Goal: Task Accomplishment & Management: Manage account settings

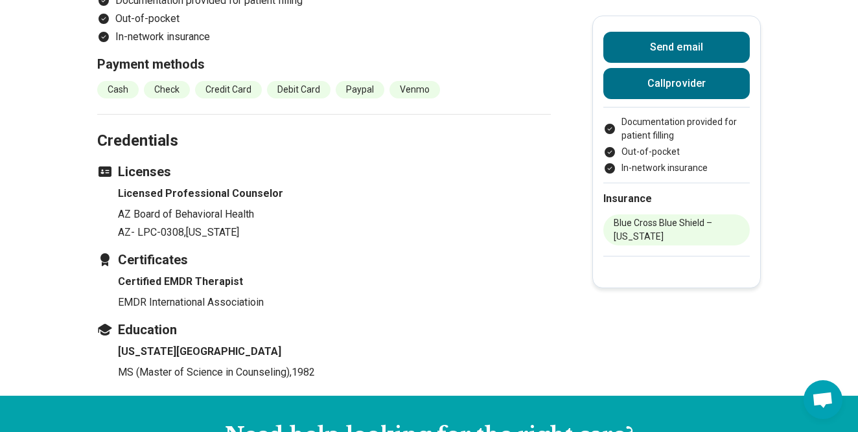
scroll to position [1285, 0]
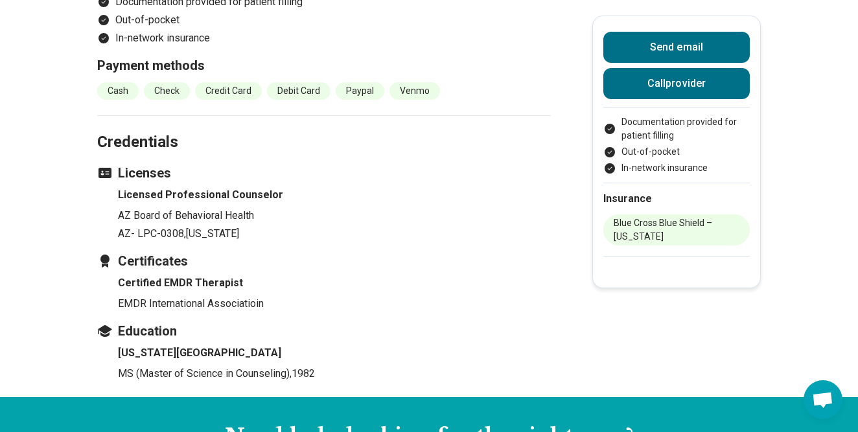
click at [687, 225] on li "Blue Cross Blue Shield – [US_STATE]" at bounding box center [676, 229] width 146 height 31
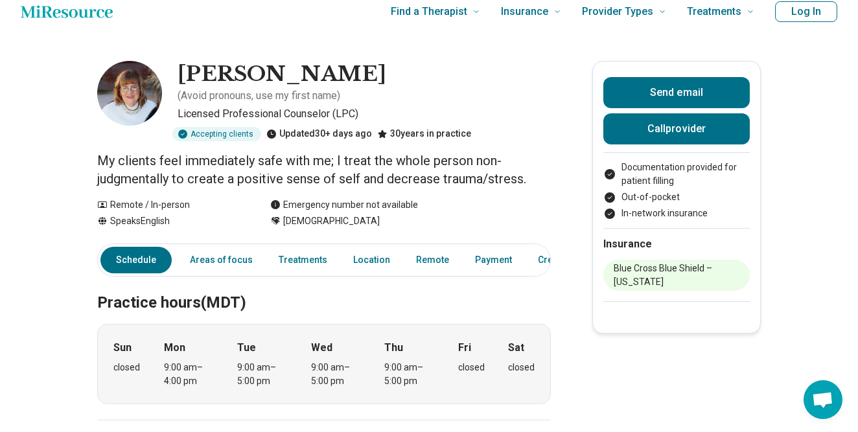
scroll to position [0, 0]
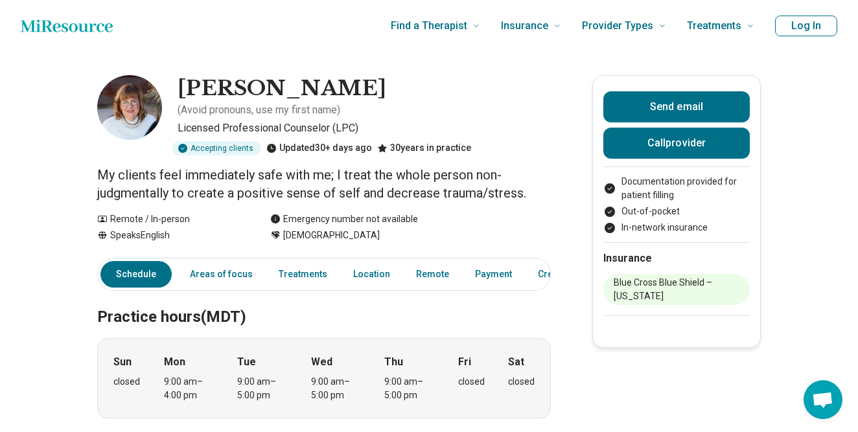
click at [783, 22] on button "Log In" at bounding box center [806, 26] width 62 height 21
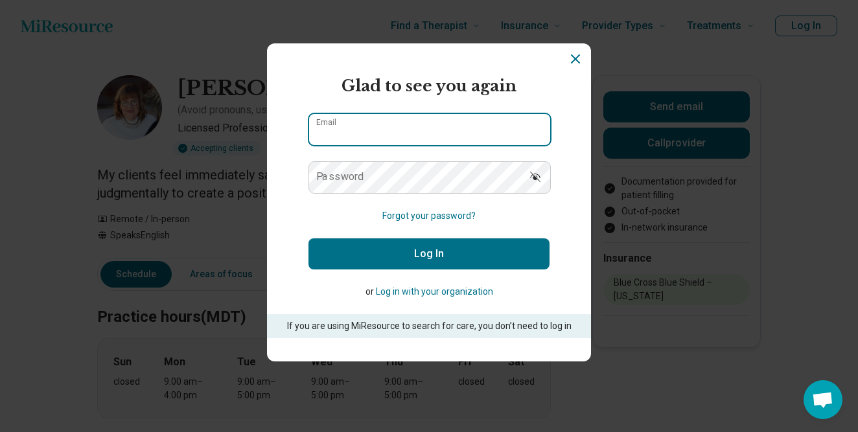
type input "**********"
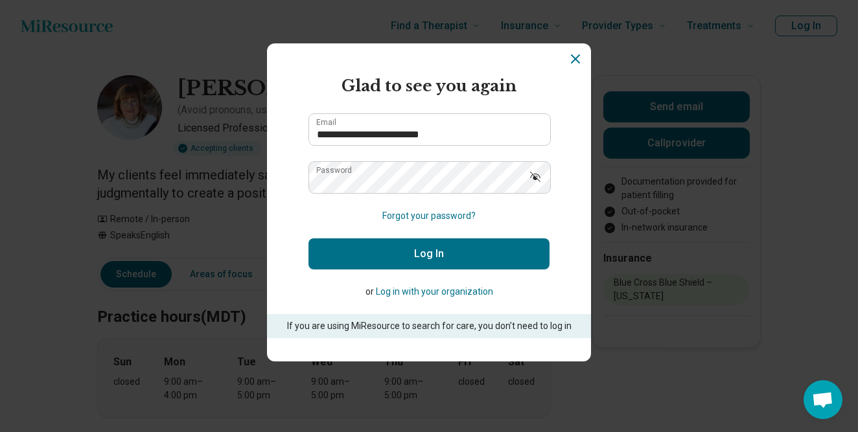
click at [433, 261] on button "Log In" at bounding box center [428, 253] width 241 height 31
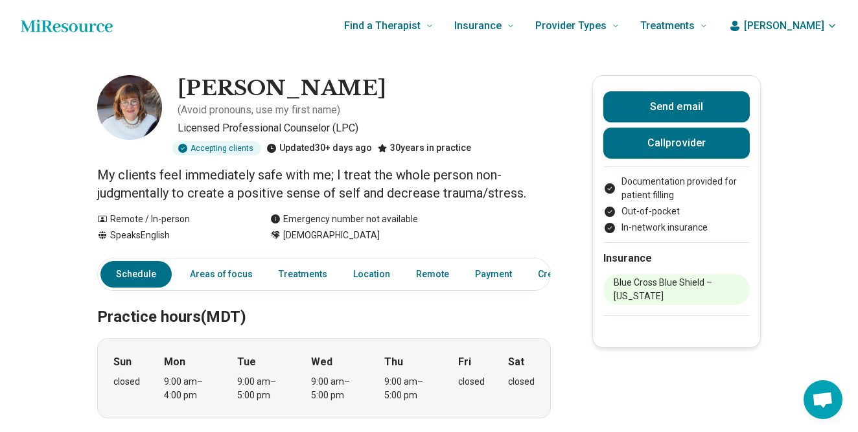
click at [810, 23] on span "[PERSON_NAME]" at bounding box center [784, 26] width 80 height 16
click at [795, 63] on link "My dashboard" at bounding box center [794, 64] width 89 height 34
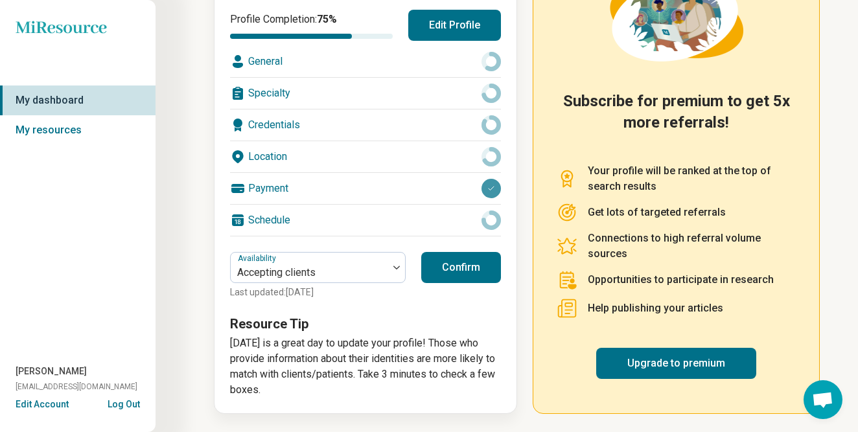
scroll to position [194, 0]
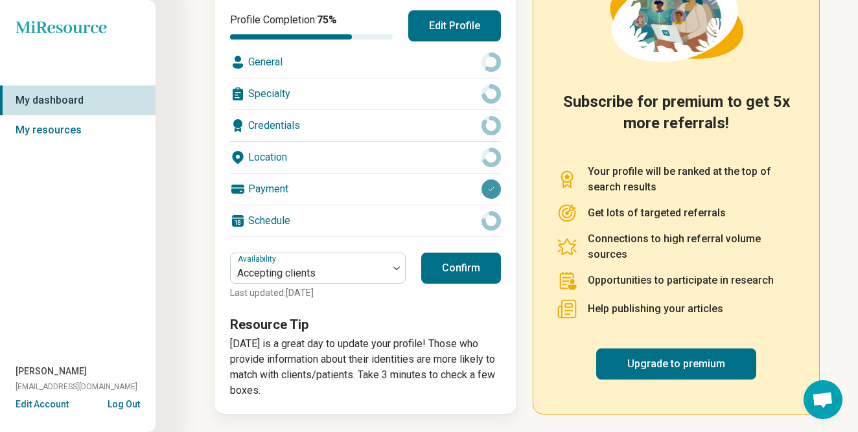
click at [487, 187] on div at bounding box center [490, 188] width 19 height 19
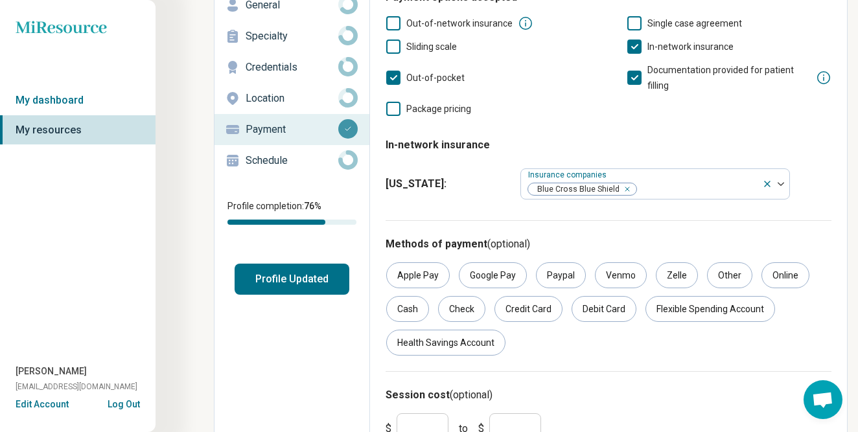
scroll to position [78, 0]
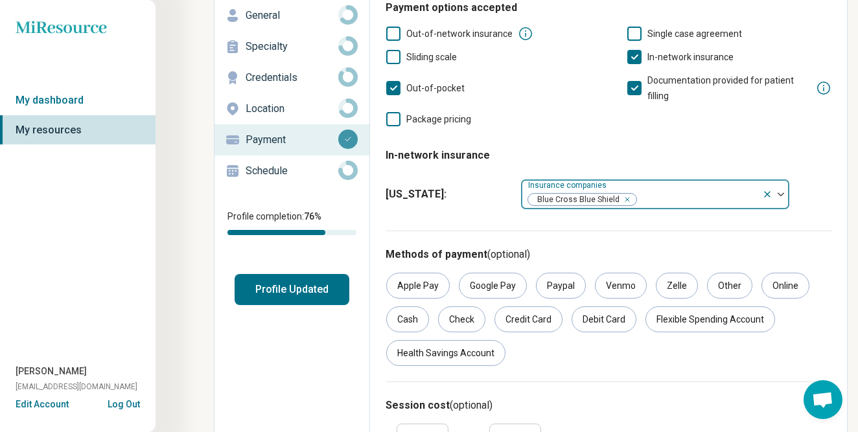
click at [768, 190] on icon at bounding box center [767, 194] width 10 height 10
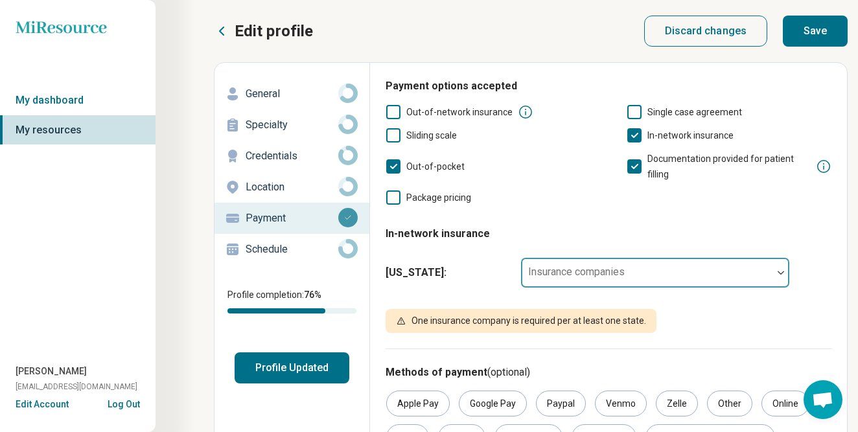
scroll to position [0, 0]
click at [635, 132] on icon at bounding box center [634, 135] width 14 height 14
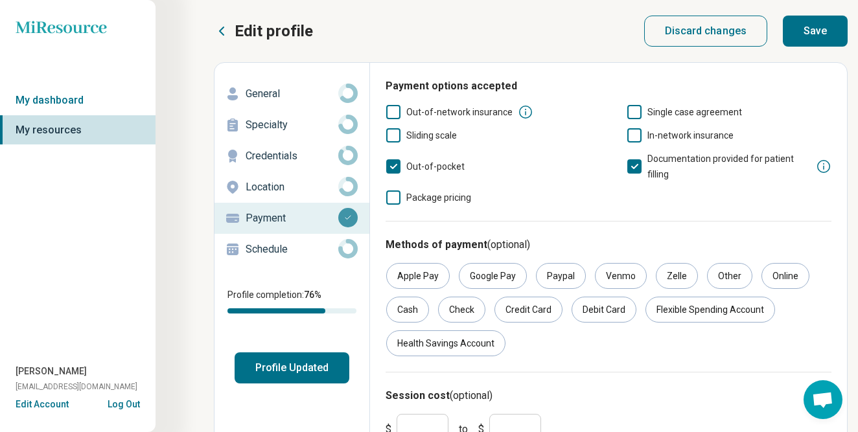
scroll to position [8, 0]
click at [628, 165] on icon at bounding box center [634, 166] width 14 height 14
click at [389, 111] on icon at bounding box center [393, 112] width 14 height 14
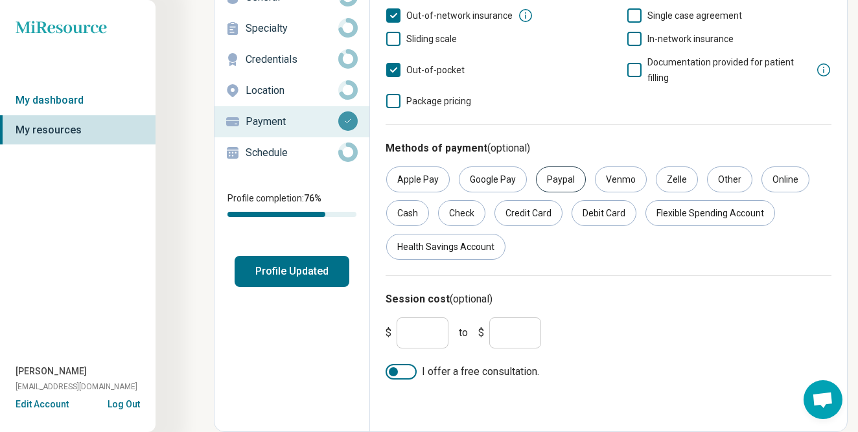
scroll to position [97, 0]
click at [433, 332] on input "***" at bounding box center [422, 332] width 52 height 31
type input "*"
click at [518, 330] on input "***" at bounding box center [515, 332] width 52 height 31
type input "*"
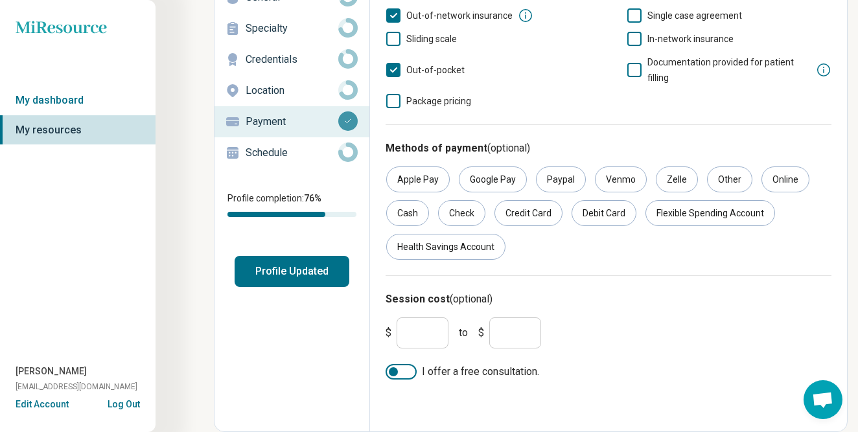
click at [407, 332] on input "*" at bounding box center [422, 332] width 52 height 31
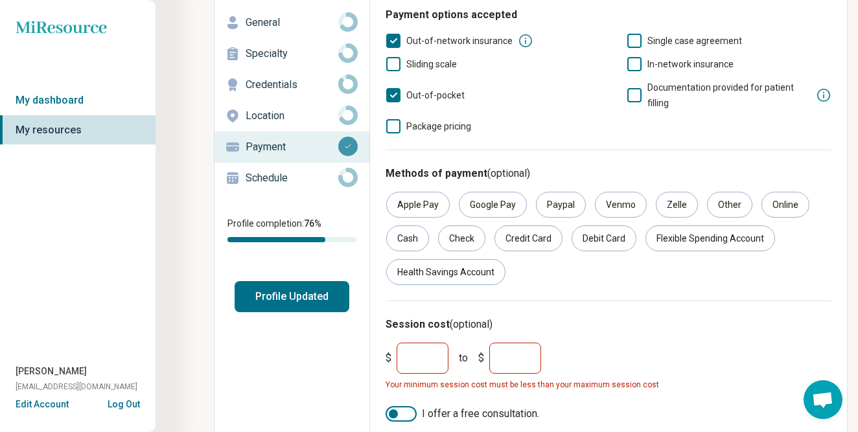
scroll to position [71, 0]
type input "***"
click at [512, 362] on input "*" at bounding box center [515, 358] width 52 height 31
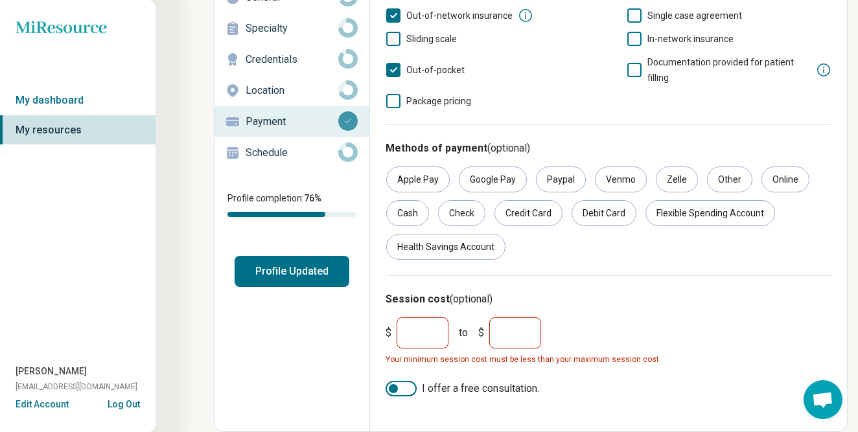
scroll to position [97, 0]
type input "*"
click at [504, 332] on input "*" at bounding box center [515, 332] width 52 height 31
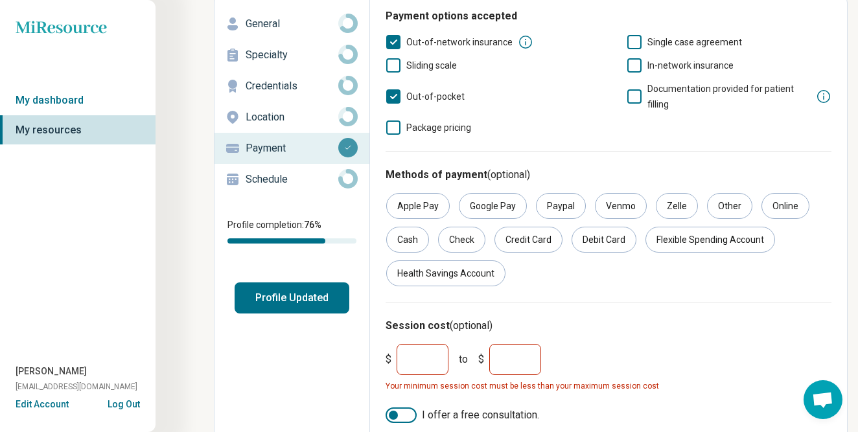
scroll to position [78, 0]
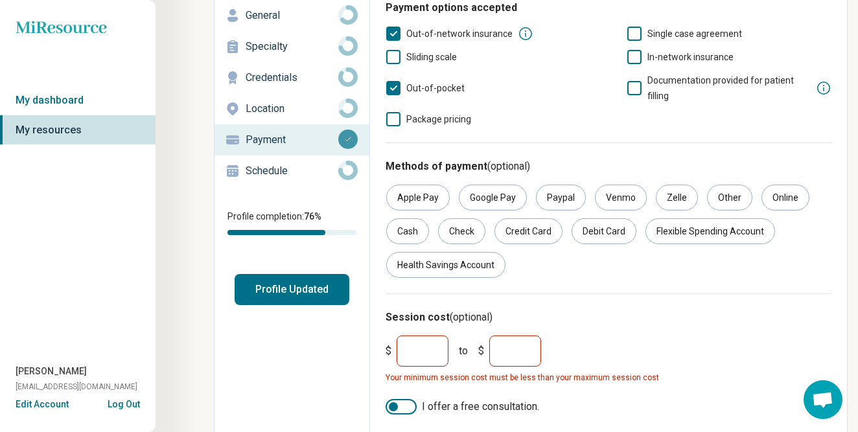
click at [423, 354] on input "***" at bounding box center [422, 351] width 52 height 31
type input "***"
click at [511, 349] on input "*" at bounding box center [515, 351] width 52 height 31
type input "*"
click at [422, 351] on input "***" at bounding box center [422, 351] width 52 height 31
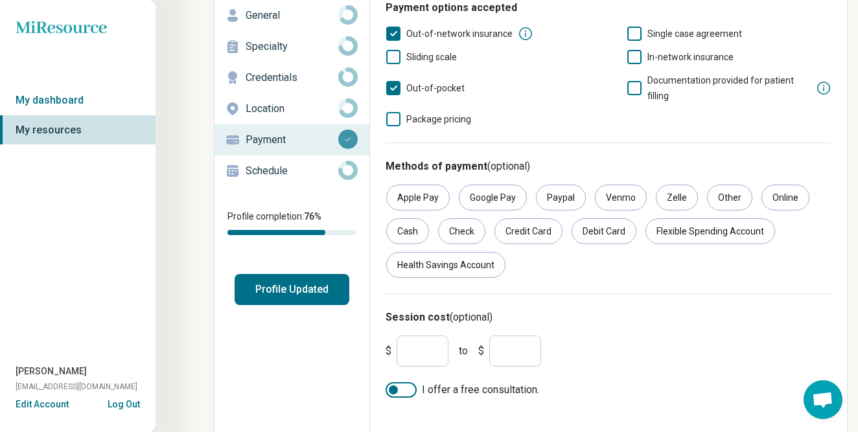
type input "*"
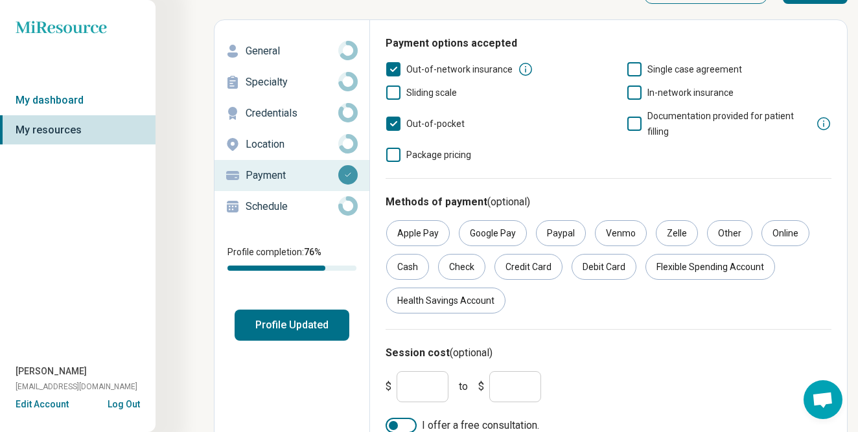
scroll to position [40, 0]
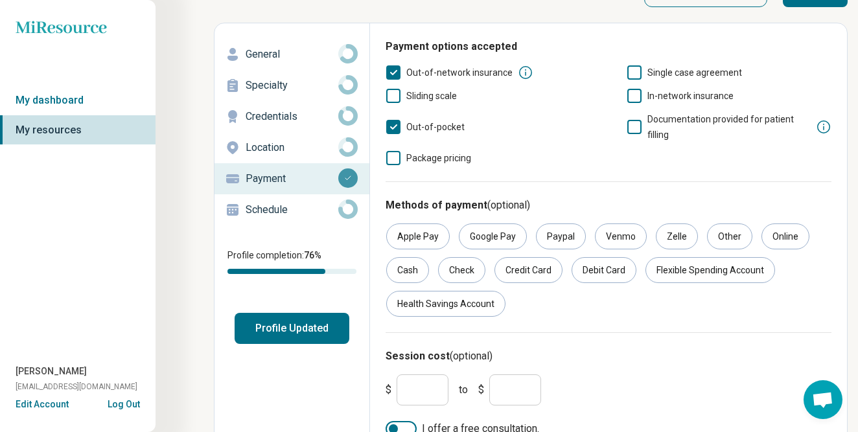
click at [349, 210] on icon at bounding box center [347, 209] width 19 height 19
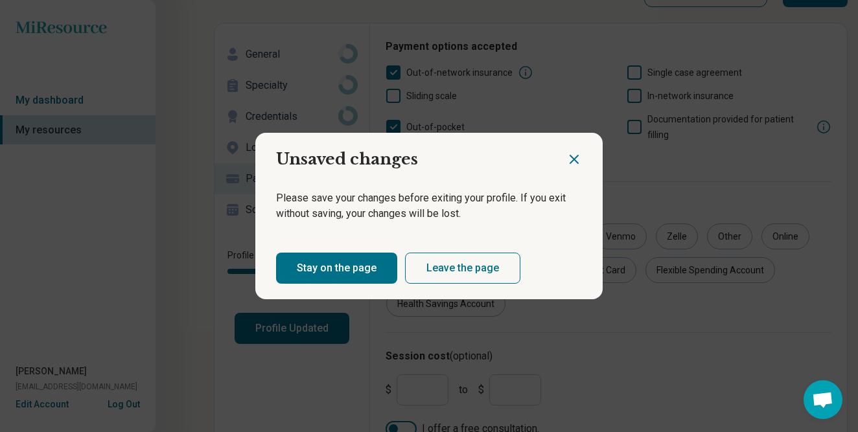
click at [371, 264] on button "Stay on the page" at bounding box center [336, 268] width 121 height 31
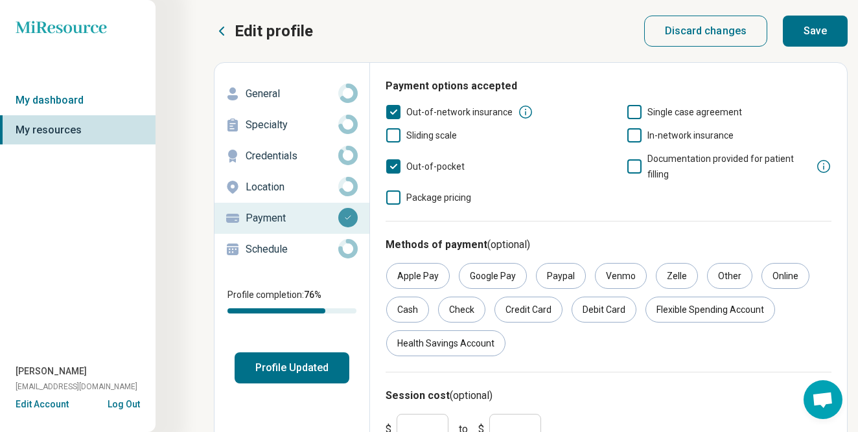
scroll to position [0, 0]
click at [818, 27] on button "Save" at bounding box center [815, 31] width 65 height 31
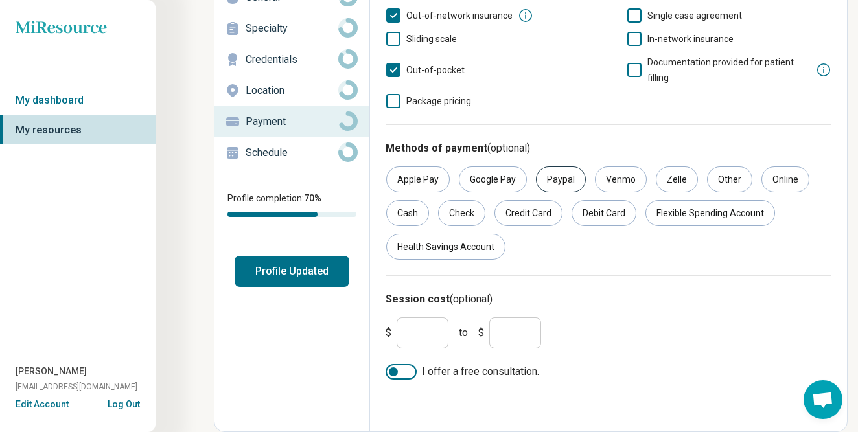
scroll to position [97, 0]
click at [307, 272] on button "Profile Updated" at bounding box center [292, 271] width 115 height 31
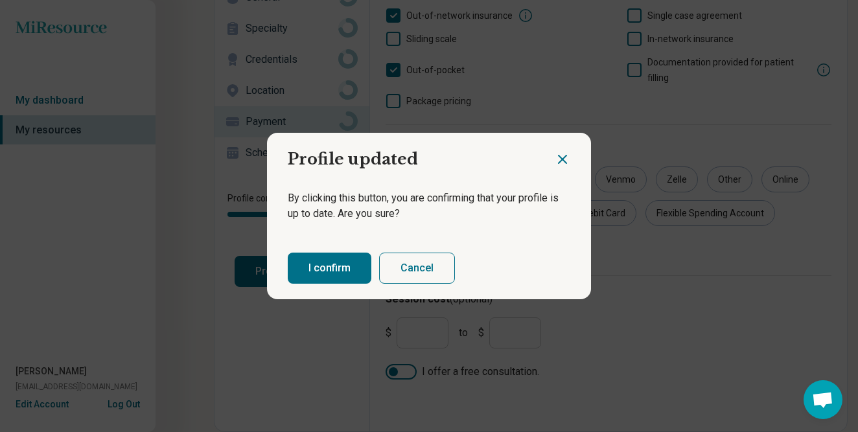
click at [355, 274] on button "I confirm" at bounding box center [330, 268] width 84 height 31
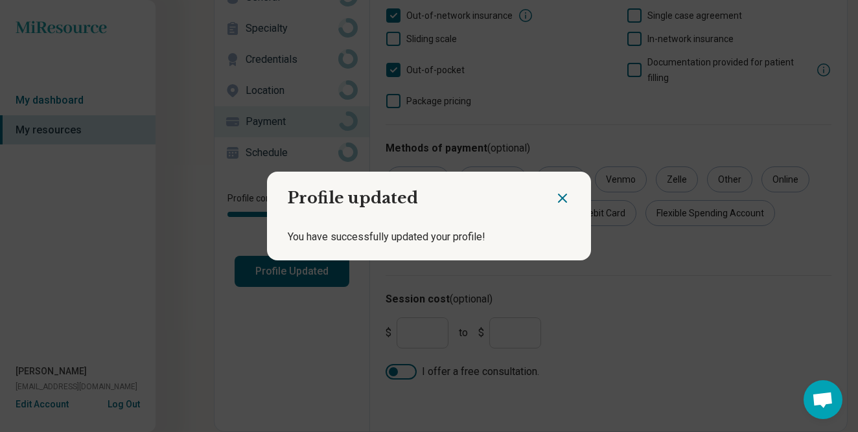
click at [561, 194] on icon "Close dialog" at bounding box center [563, 198] width 16 height 16
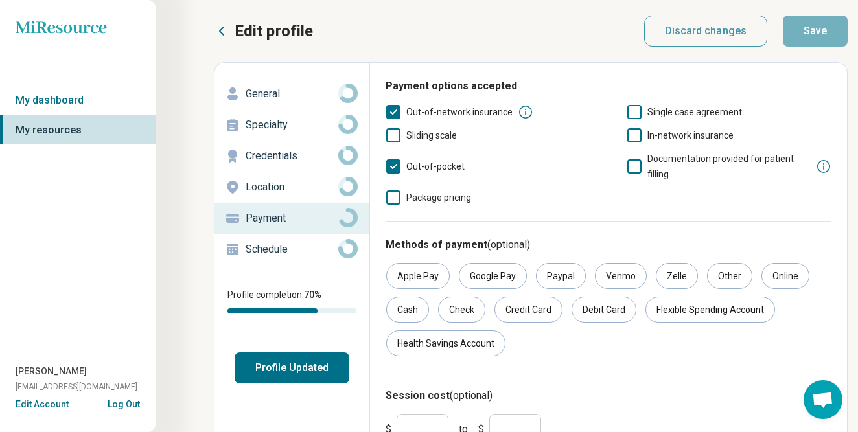
scroll to position [0, 0]
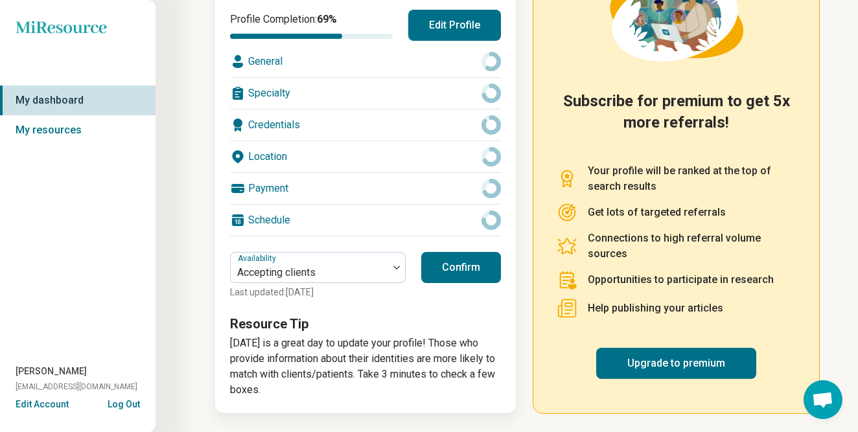
scroll to position [194, 0]
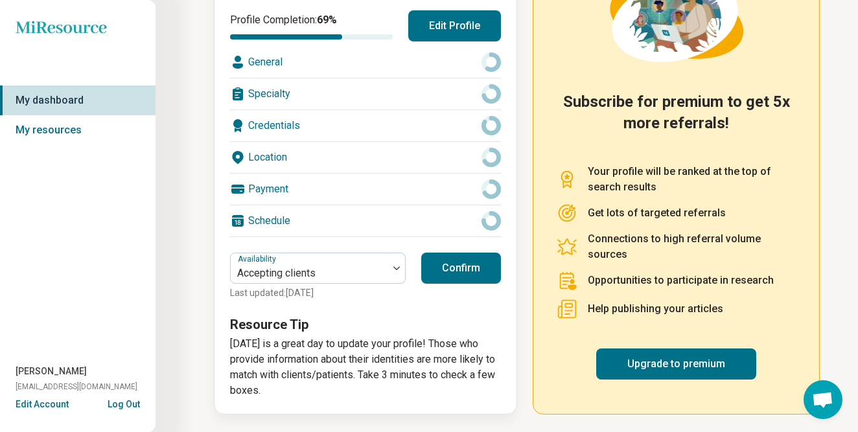
click at [455, 268] on button "Confirm" at bounding box center [461, 268] width 80 height 31
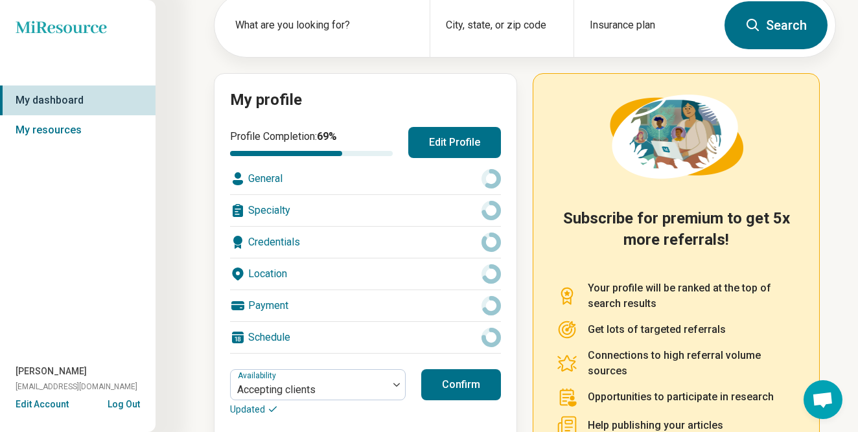
scroll to position [77, 0]
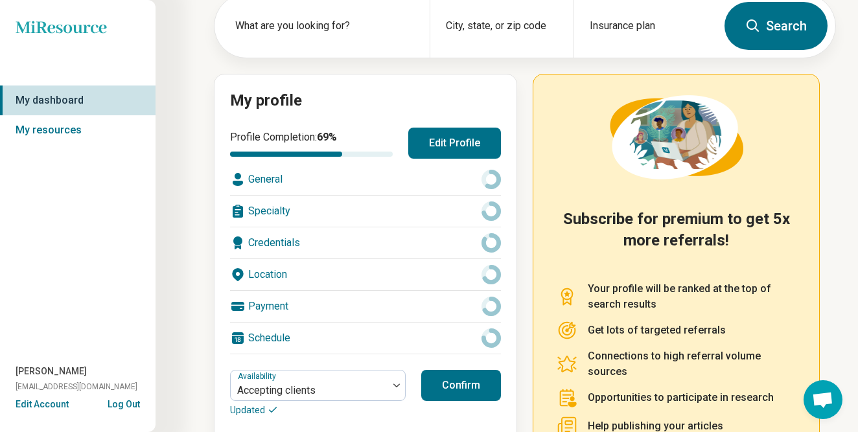
click at [476, 148] on button "Edit Profile" at bounding box center [454, 143] width 93 height 31
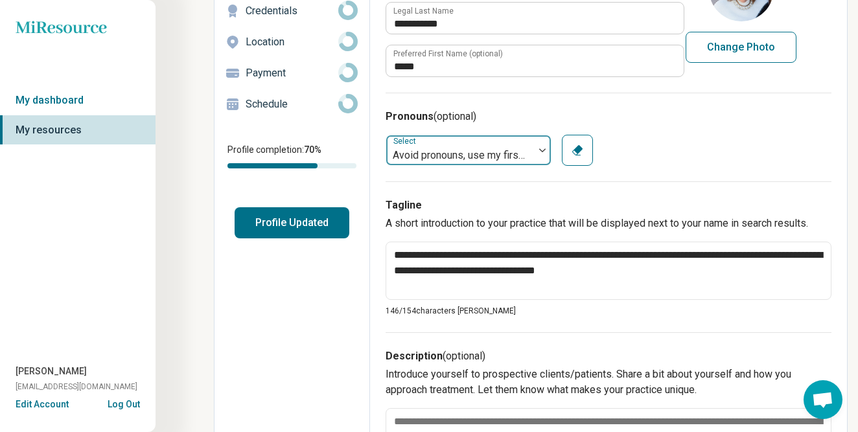
scroll to position [150, 0]
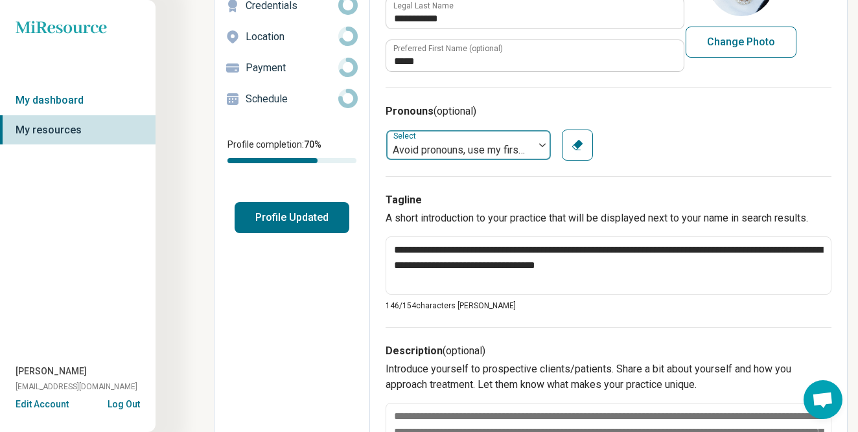
click at [536, 144] on div at bounding box center [542, 145] width 17 height 4
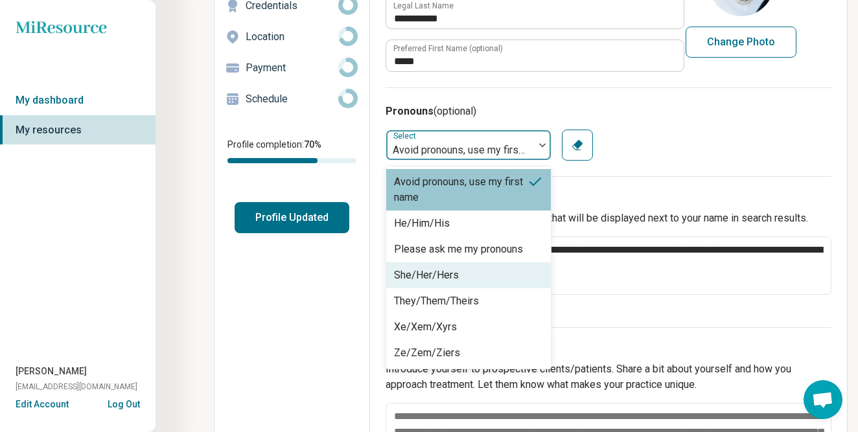
click at [425, 268] on div "She/Her/Hers" at bounding box center [426, 276] width 65 height 16
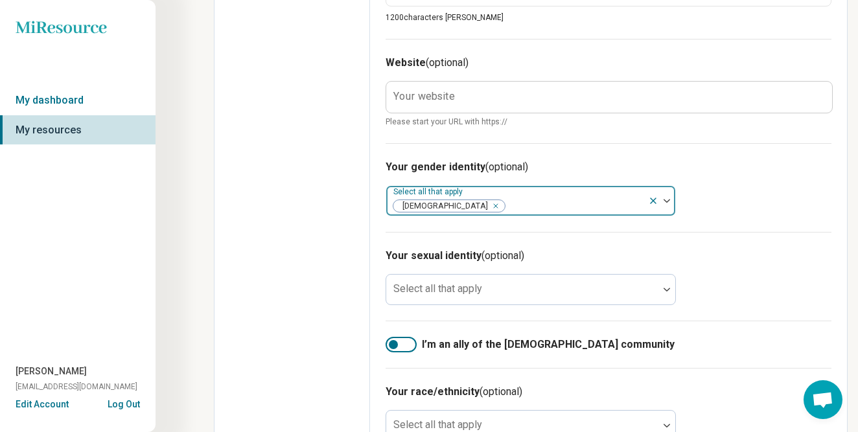
scroll to position [660, 0]
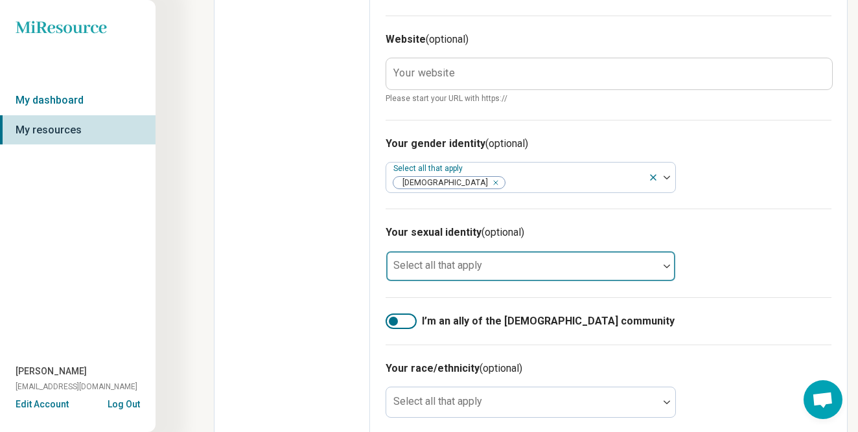
click at [663, 266] on div at bounding box center [666, 266] width 17 height 4
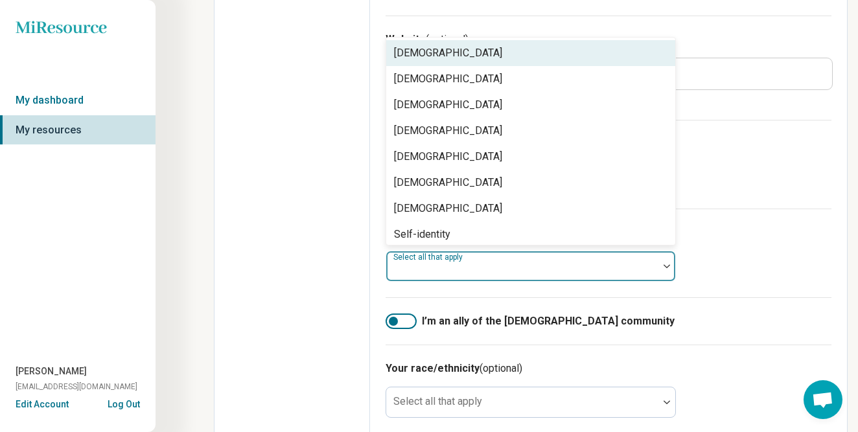
click at [733, 199] on div "Your gender identity (optional) Select all that apply [DEMOGRAPHIC_DATA]" at bounding box center [608, 164] width 446 height 89
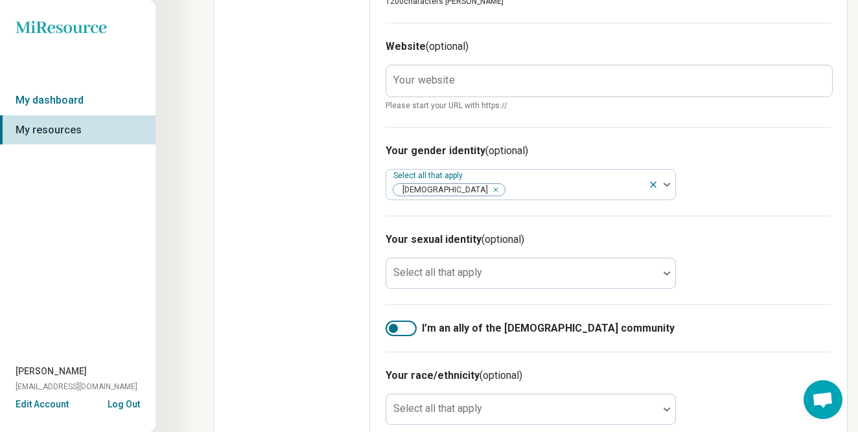
scroll to position [651, 0]
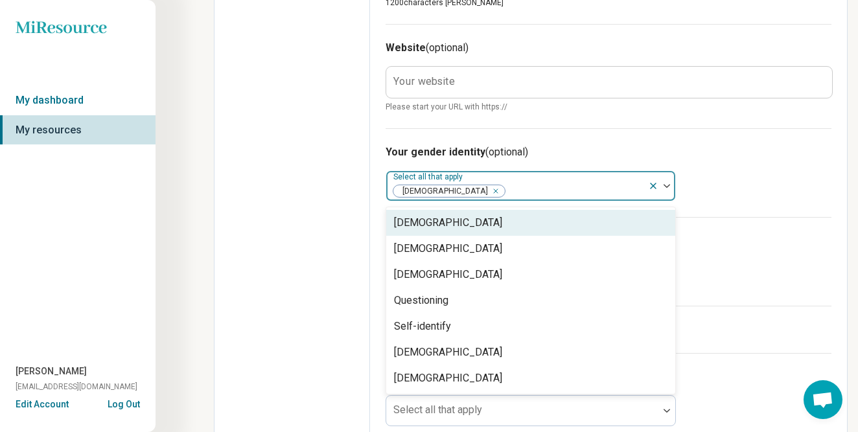
click at [660, 183] on div at bounding box center [661, 186] width 27 height 30
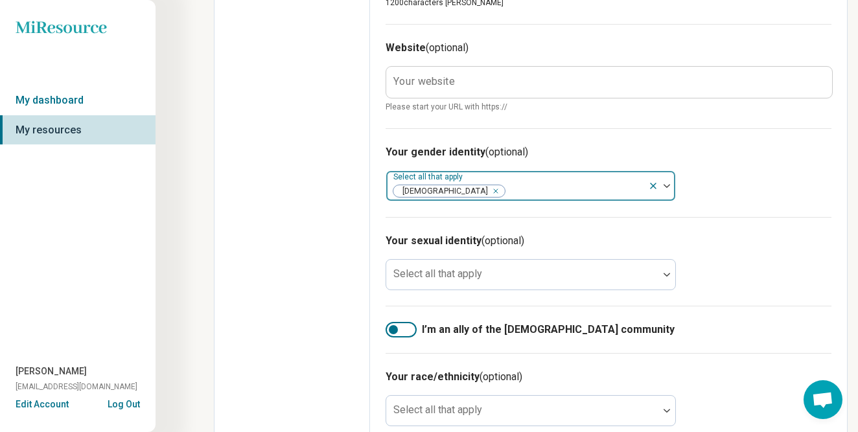
click at [651, 185] on icon at bounding box center [653, 186] width 10 height 10
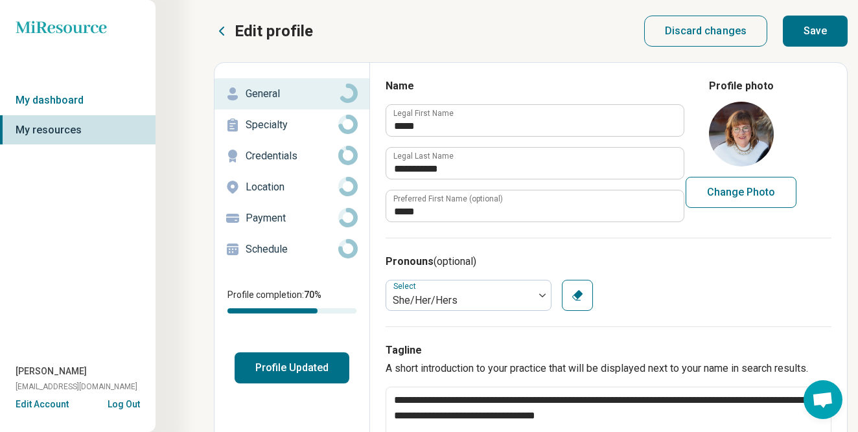
scroll to position [0, 0]
click at [348, 128] on icon at bounding box center [347, 124] width 19 height 19
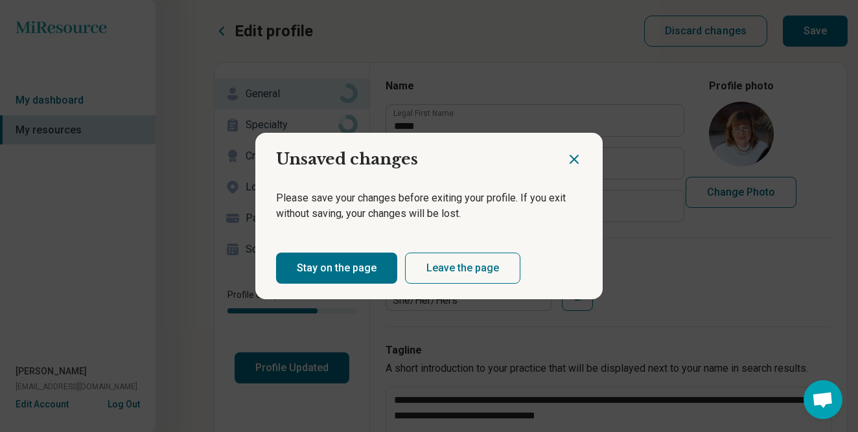
click at [351, 259] on button "Stay on the page" at bounding box center [336, 268] width 121 height 31
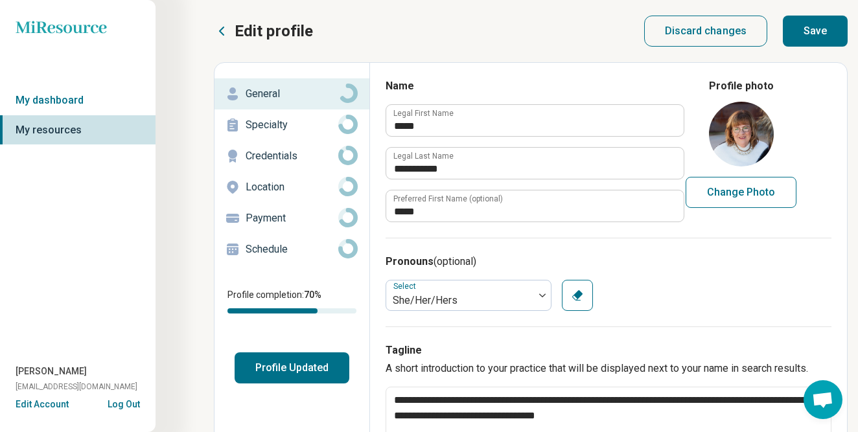
click at [806, 31] on button "Save" at bounding box center [815, 31] width 65 height 31
click at [343, 119] on circle at bounding box center [347, 124] width 15 height 15
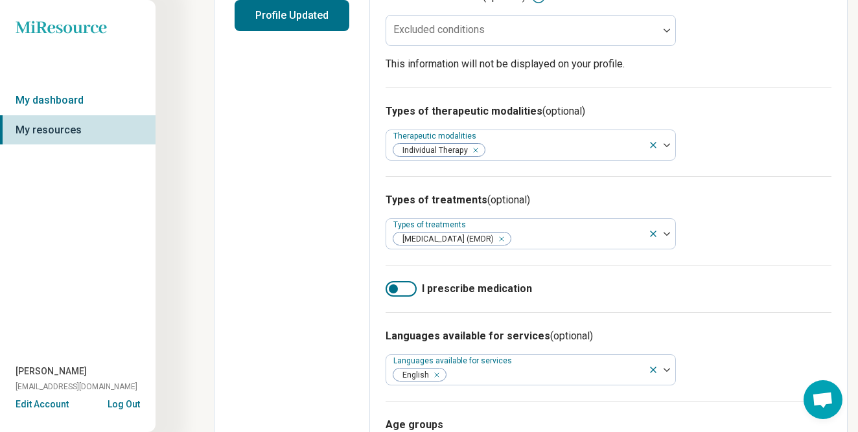
scroll to position [353, 0]
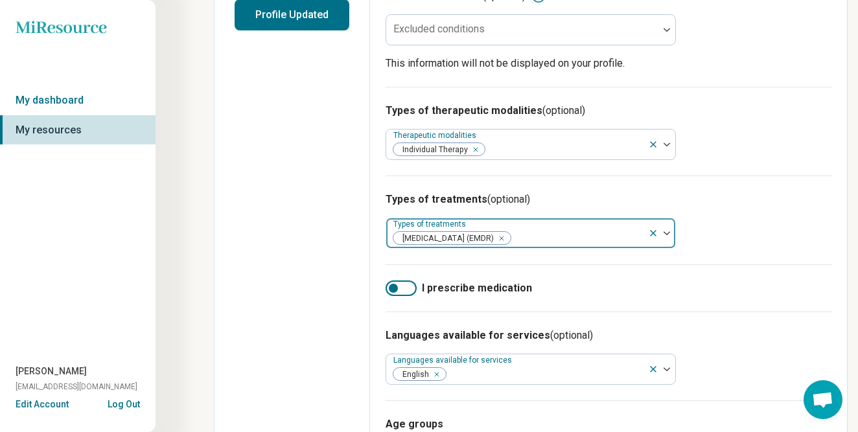
click at [663, 235] on img at bounding box center [666, 233] width 6 height 4
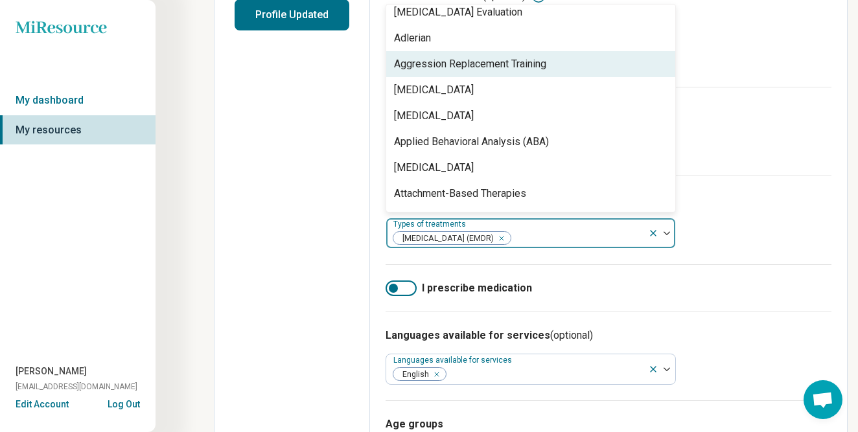
scroll to position [112, 0]
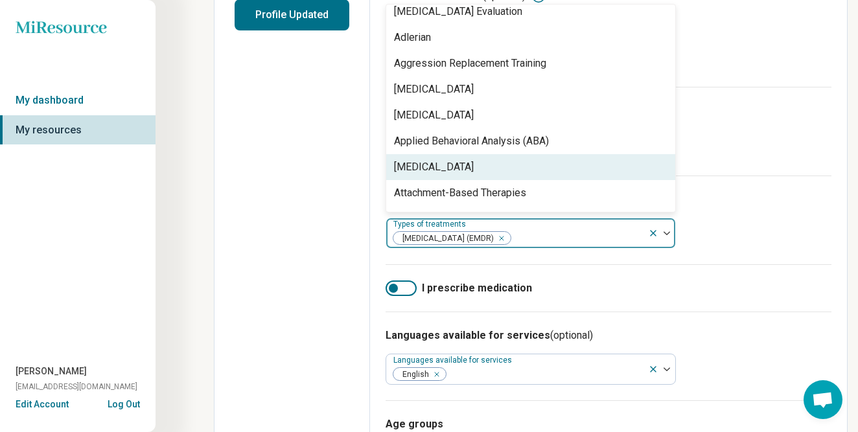
click at [441, 175] on div "[MEDICAL_DATA]" at bounding box center [434, 167] width 80 height 16
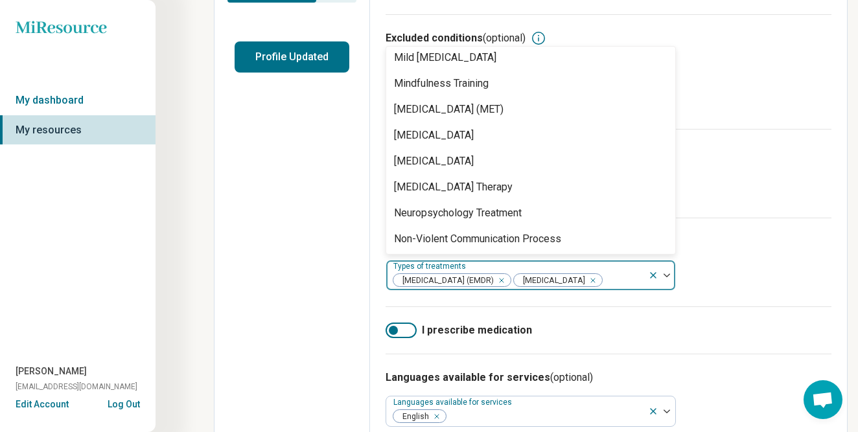
scroll to position [1694, 0]
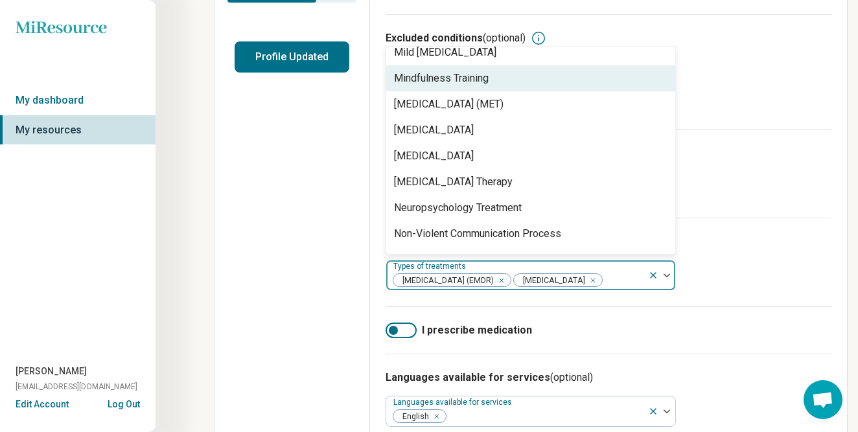
click at [491, 91] on div "Mindfulness Training" at bounding box center [530, 78] width 289 height 26
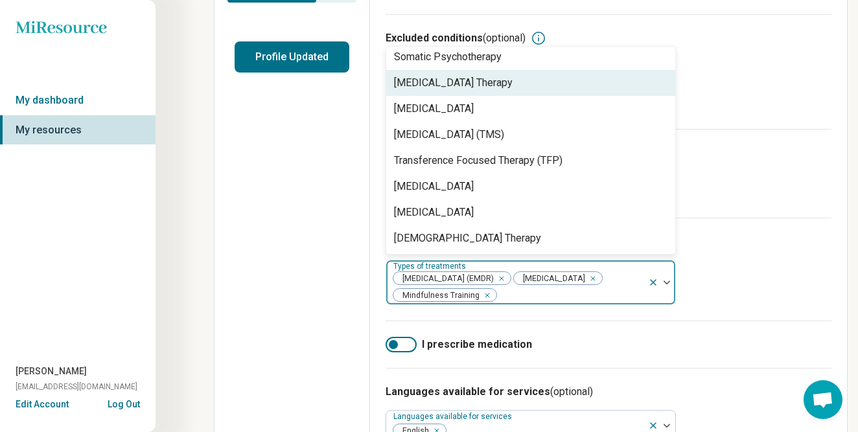
scroll to position [2415, 0]
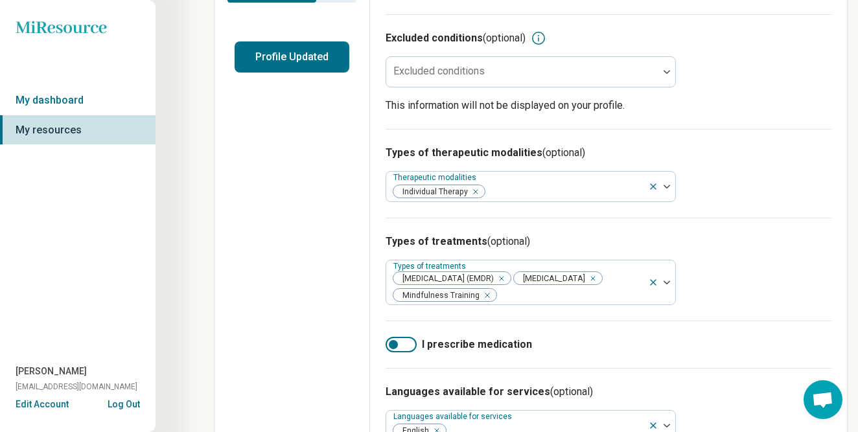
click at [701, 290] on div "Types of treatments (optional) Types of treatments [MEDICAL_DATA] (EMDR) [MEDIC…" at bounding box center [608, 269] width 446 height 103
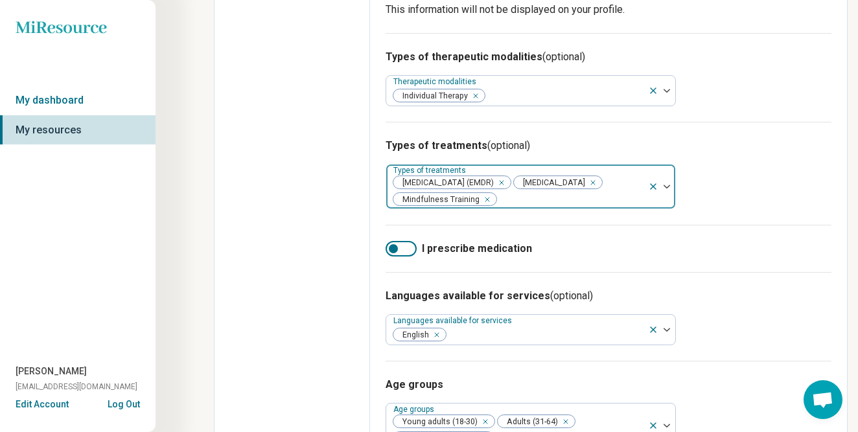
scroll to position [412, 0]
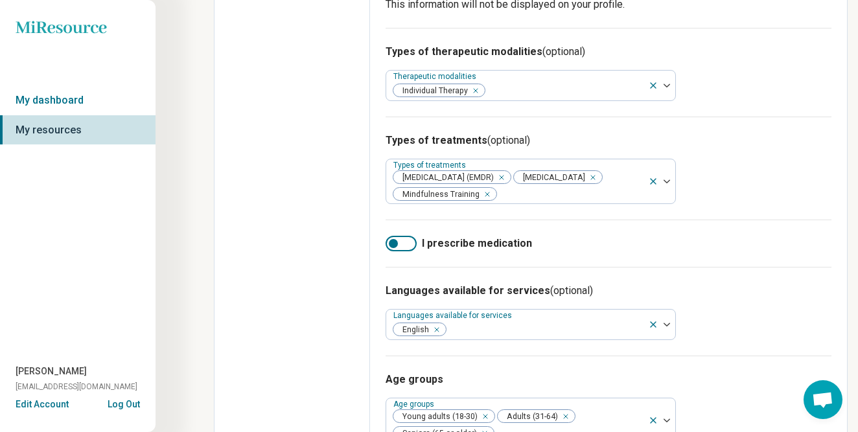
drag, startPoint x: 391, startPoint y: 260, endPoint x: 419, endPoint y: 256, distance: 28.1
click at [419, 251] on label "I prescribe medication" at bounding box center [608, 244] width 446 height 16
drag, startPoint x: 409, startPoint y: 257, endPoint x: 392, endPoint y: 255, distance: 17.6
click at [392, 251] on div at bounding box center [400, 244] width 31 height 16
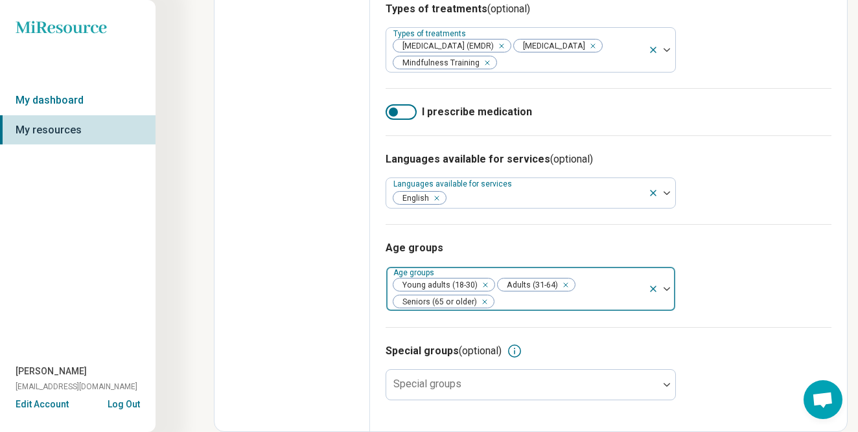
scroll to position [560, 0]
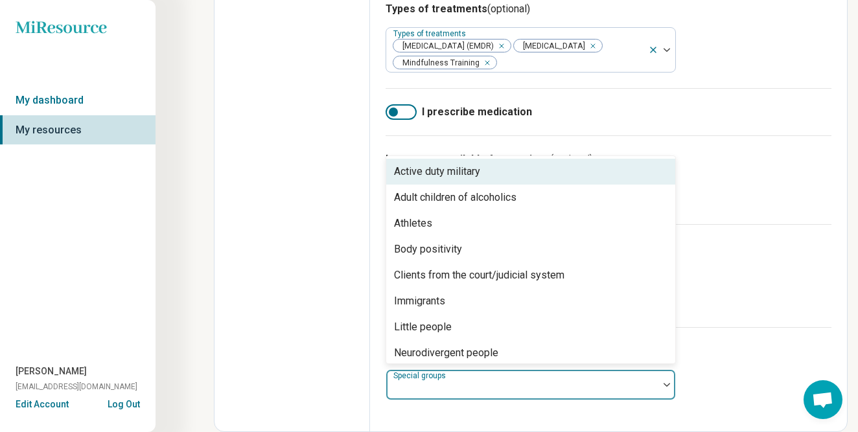
click at [668, 380] on div at bounding box center [666, 385] width 17 height 30
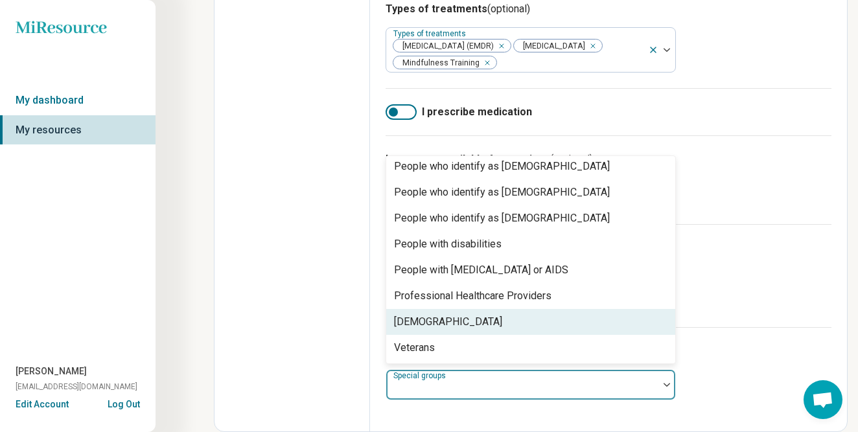
click at [724, 351] on div "Special groups (optional)" at bounding box center [608, 351] width 446 height 16
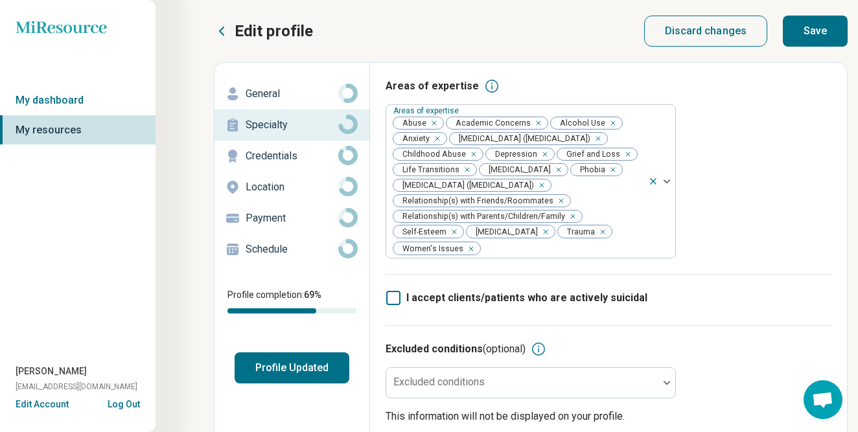
scroll to position [0, 0]
click at [816, 30] on button "Save" at bounding box center [815, 31] width 65 height 31
click at [349, 158] on icon at bounding box center [347, 155] width 19 height 19
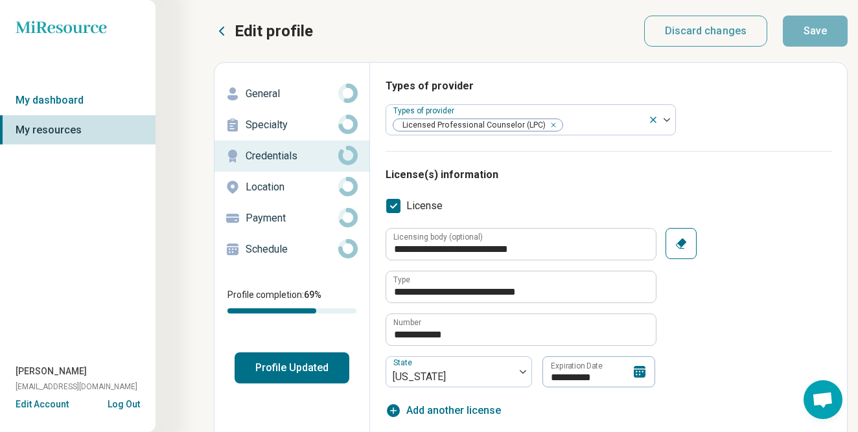
click at [349, 157] on icon at bounding box center [347, 155] width 19 height 19
type textarea "*"
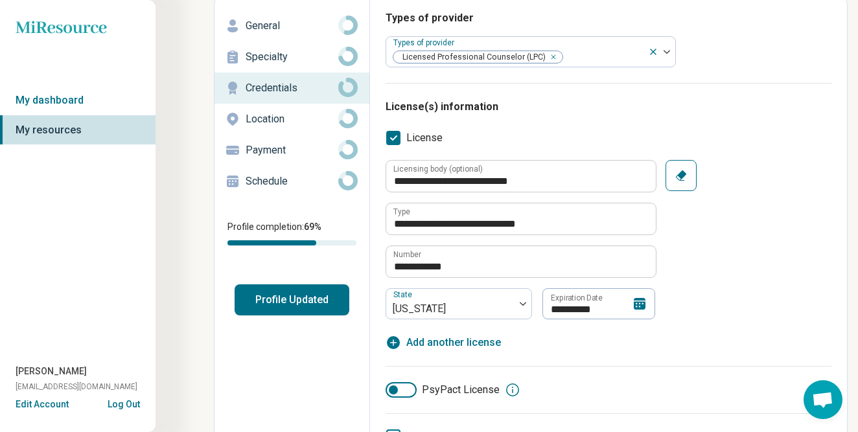
scroll to position [70, 0]
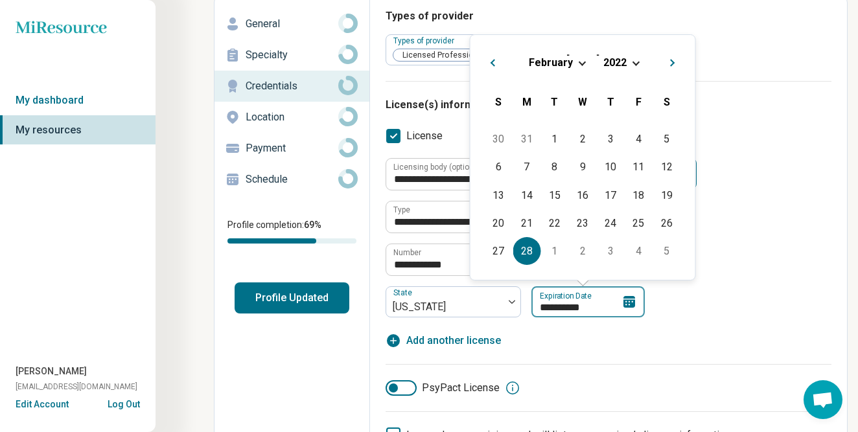
click at [596, 307] on input "**********" at bounding box center [587, 301] width 113 height 31
type input "*********"
type textarea "*"
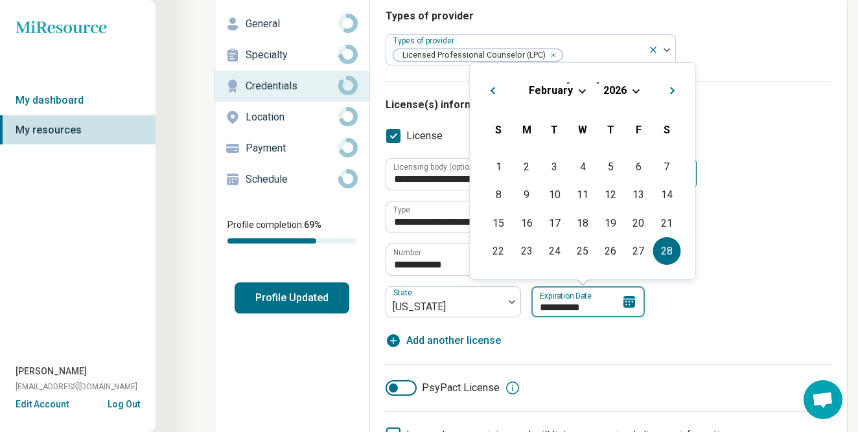
type input "**********"
click at [707, 319] on div "**********" at bounding box center [608, 253] width 446 height 190
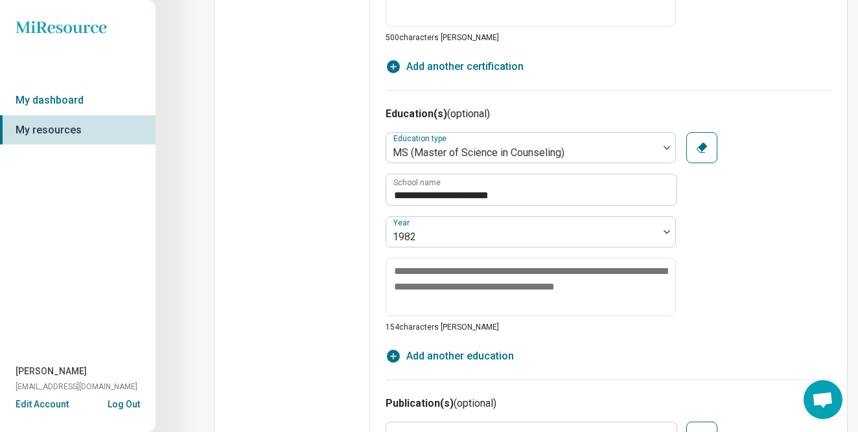
scroll to position [788, 0]
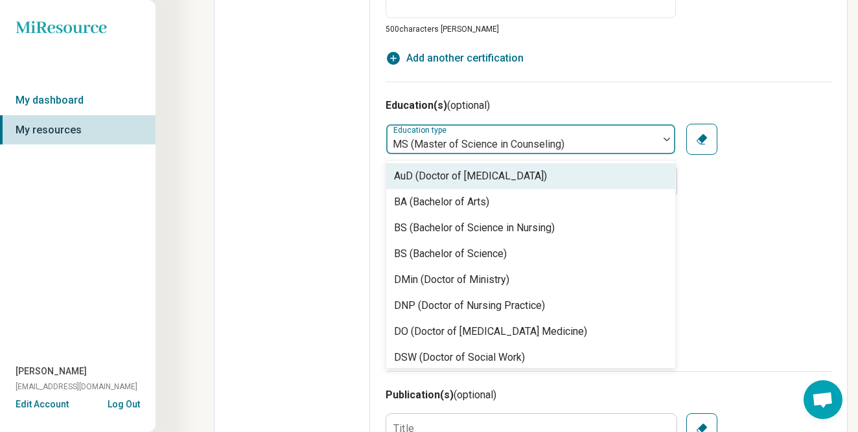
click at [666, 137] on img at bounding box center [666, 139] width 6 height 4
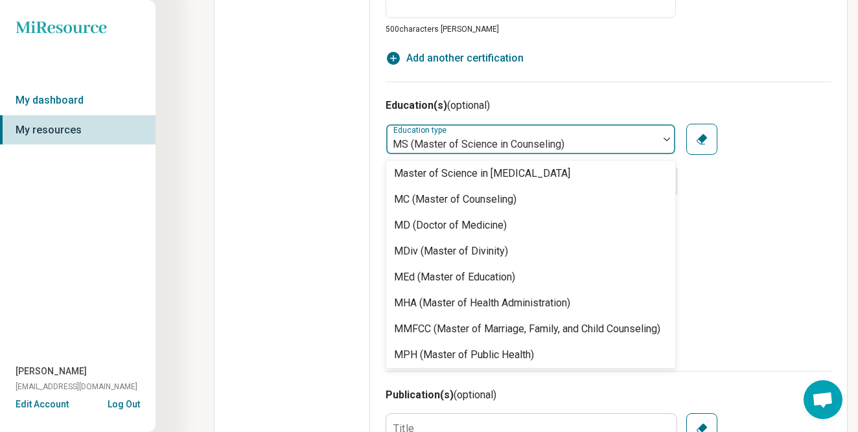
scroll to position [314, 0]
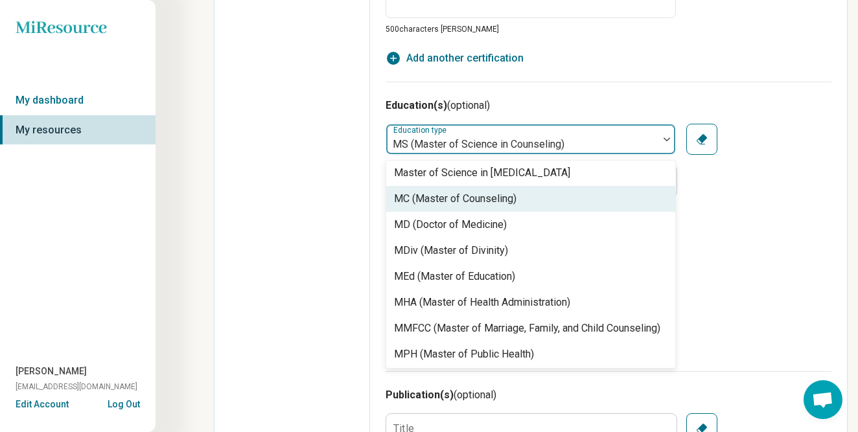
click at [545, 200] on div "MC (Master of Counseling)" at bounding box center [530, 199] width 289 height 26
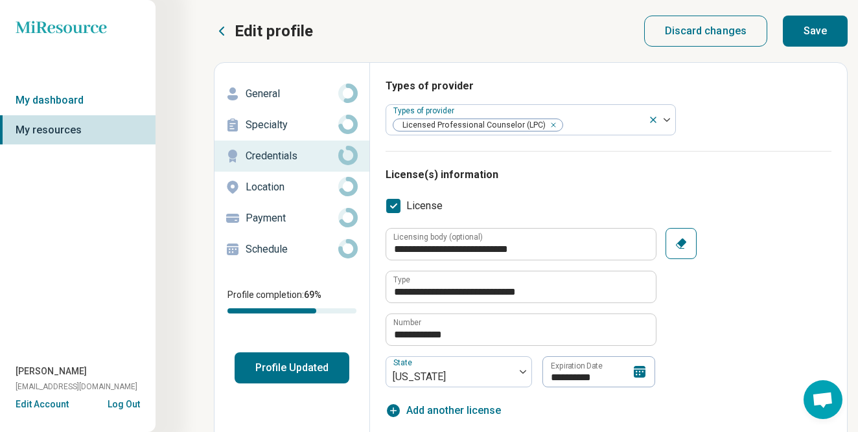
scroll to position [0, 0]
click at [814, 38] on button "Save" at bounding box center [815, 31] width 65 height 31
type textarea "*"
click at [338, 187] on icon at bounding box center [347, 186] width 19 height 19
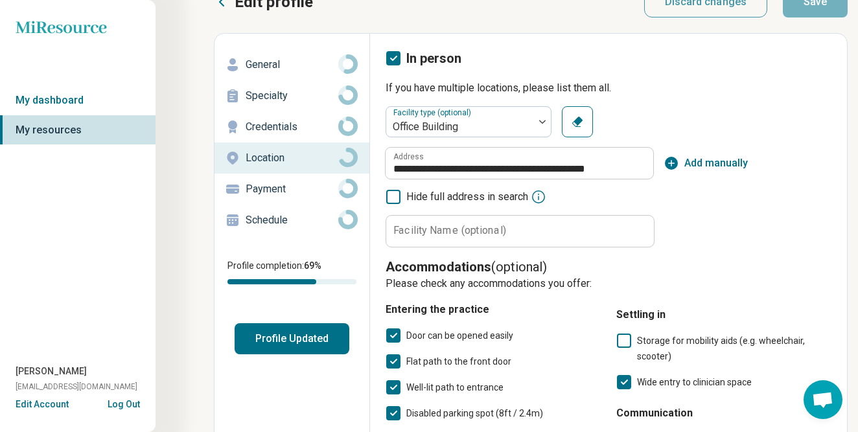
scroll to position [29, 0]
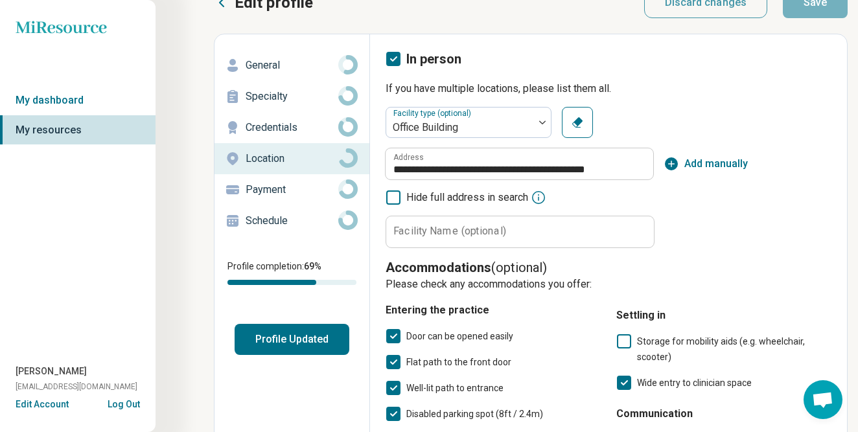
click at [262, 192] on p "Payment" at bounding box center [292, 190] width 93 height 16
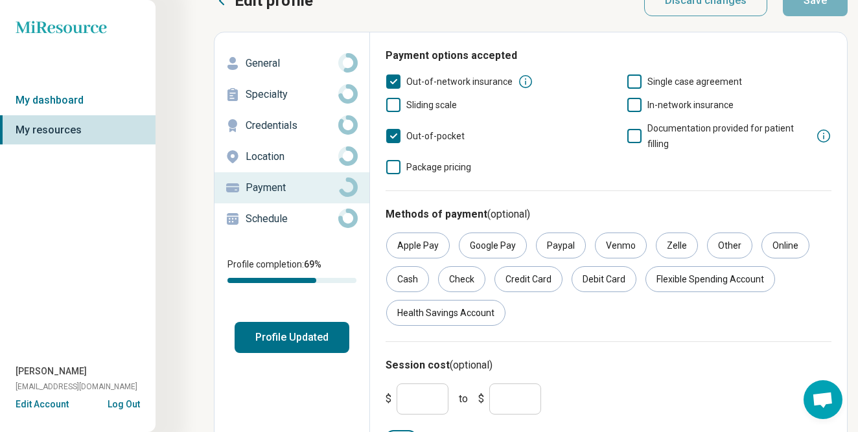
scroll to position [36, 0]
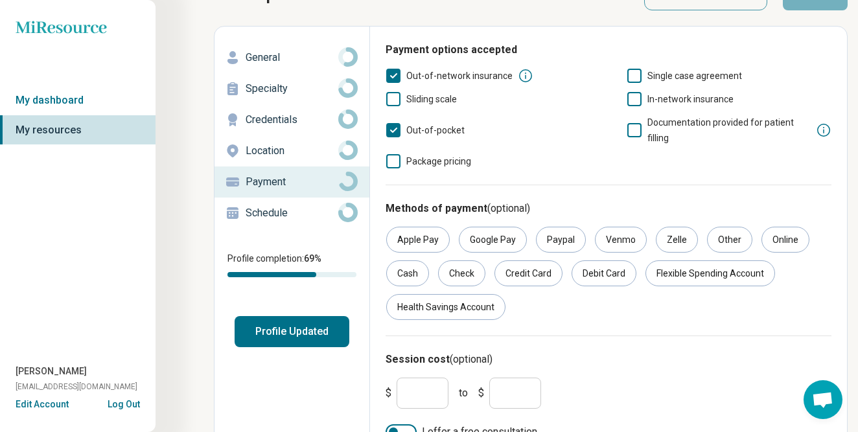
click at [392, 75] on icon at bounding box center [393, 76] width 14 height 14
click at [632, 131] on icon at bounding box center [634, 130] width 14 height 14
click at [321, 323] on button "Profile Updated" at bounding box center [292, 331] width 115 height 31
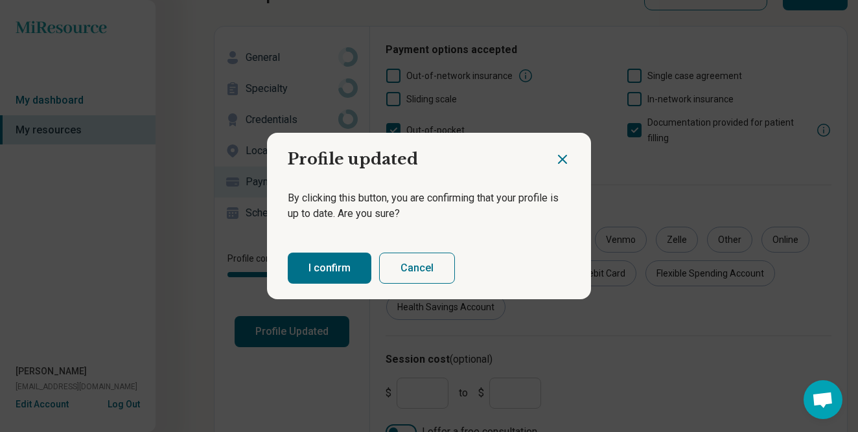
click at [342, 271] on button "I confirm" at bounding box center [330, 268] width 84 height 31
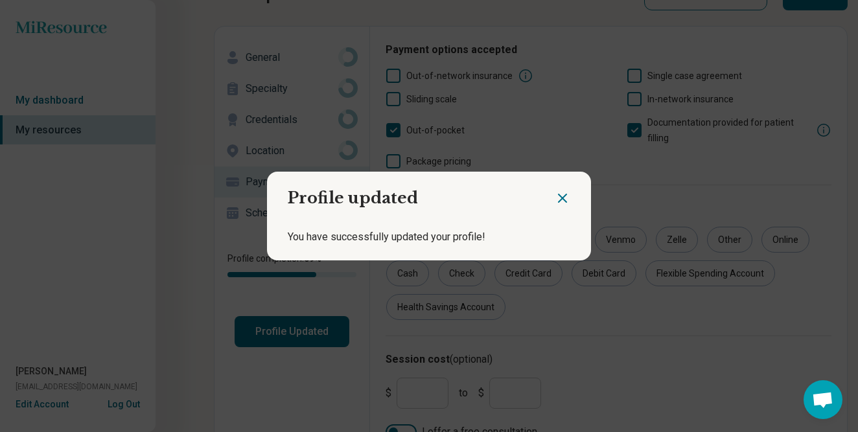
click at [560, 198] on icon "Close dialog" at bounding box center [563, 198] width 16 height 16
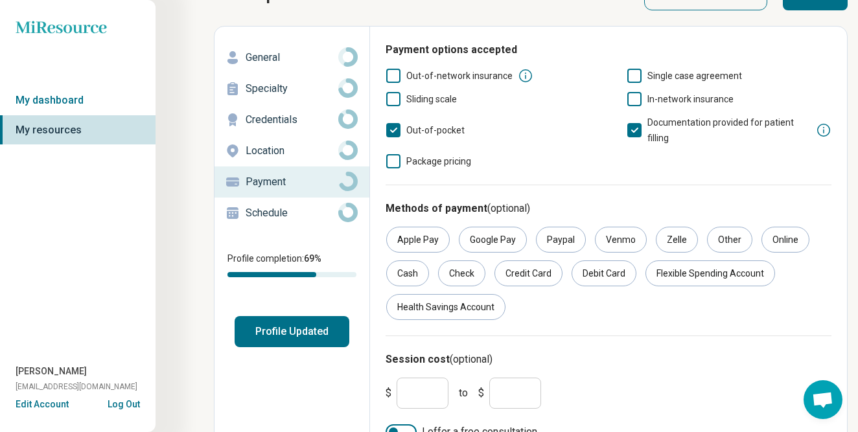
click at [279, 208] on p "Schedule" at bounding box center [292, 213] width 93 height 16
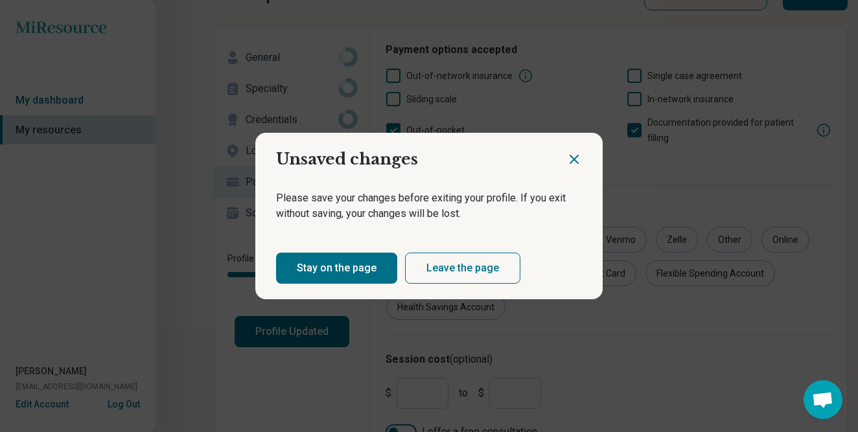
click at [573, 158] on icon "Close dialog" at bounding box center [574, 160] width 16 height 16
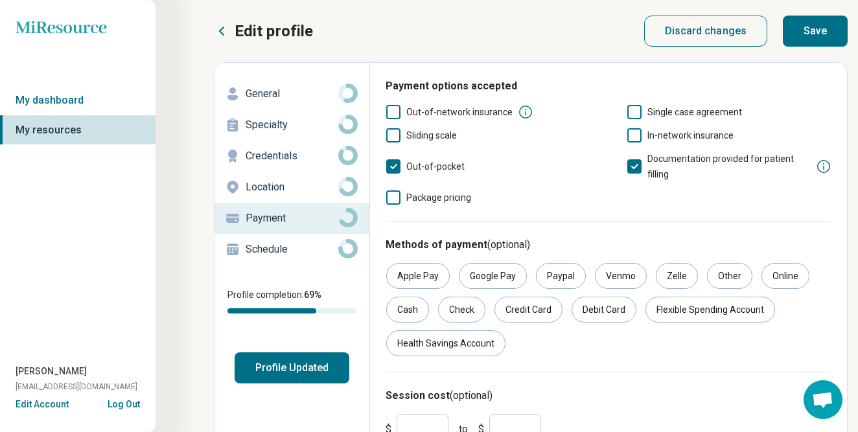
scroll to position [0, 0]
click at [810, 25] on button "Save" at bounding box center [815, 31] width 65 height 31
click at [307, 250] on p "Schedule" at bounding box center [292, 250] width 93 height 16
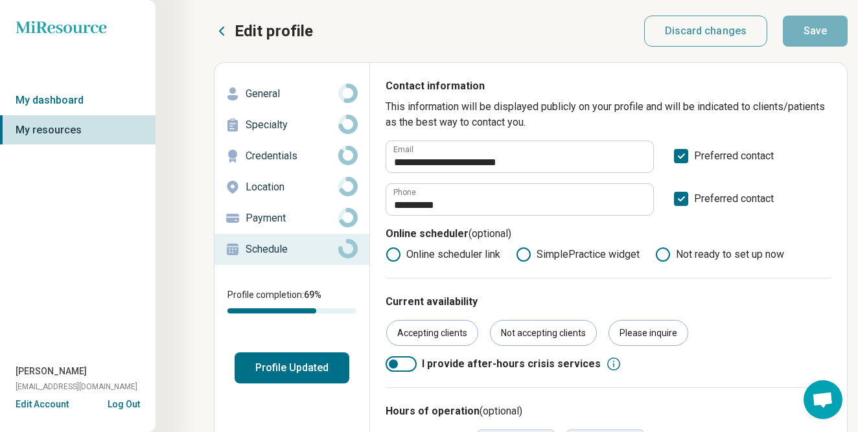
click at [348, 249] on icon at bounding box center [347, 248] width 19 height 19
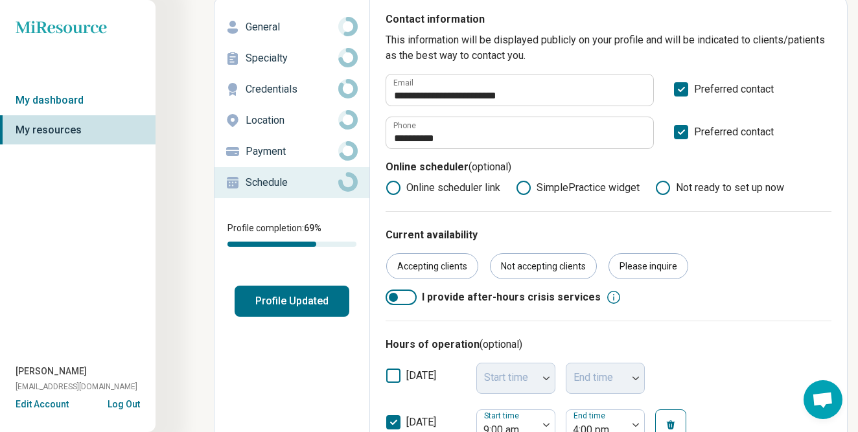
scroll to position [56, 0]
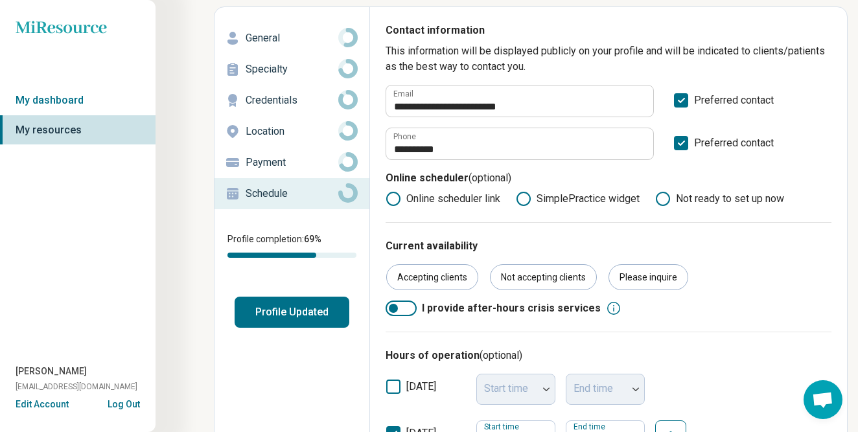
click at [293, 311] on button "Profile Updated" at bounding box center [292, 312] width 115 height 31
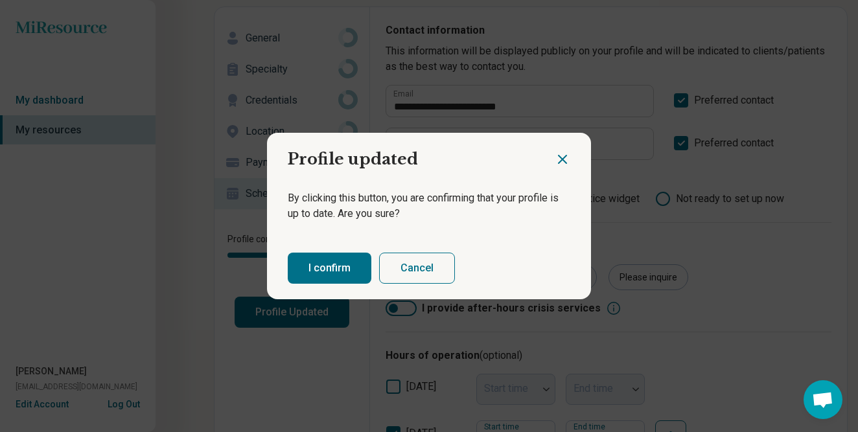
click at [333, 259] on button "I confirm" at bounding box center [330, 268] width 84 height 31
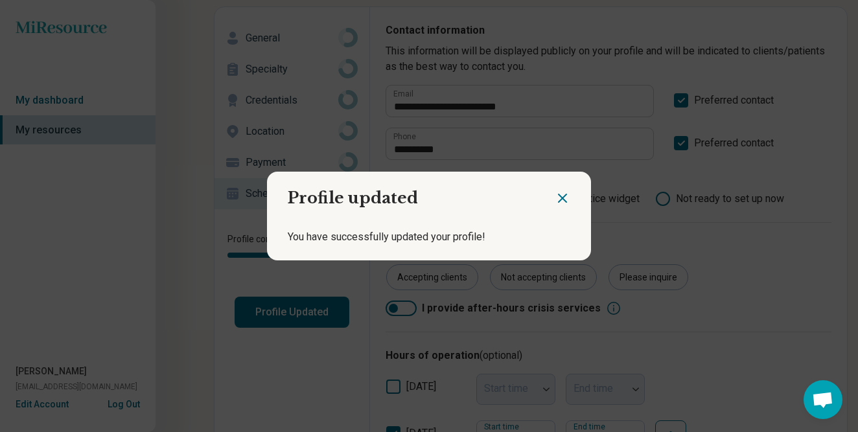
click at [557, 195] on icon "Close dialog" at bounding box center [563, 198] width 16 height 16
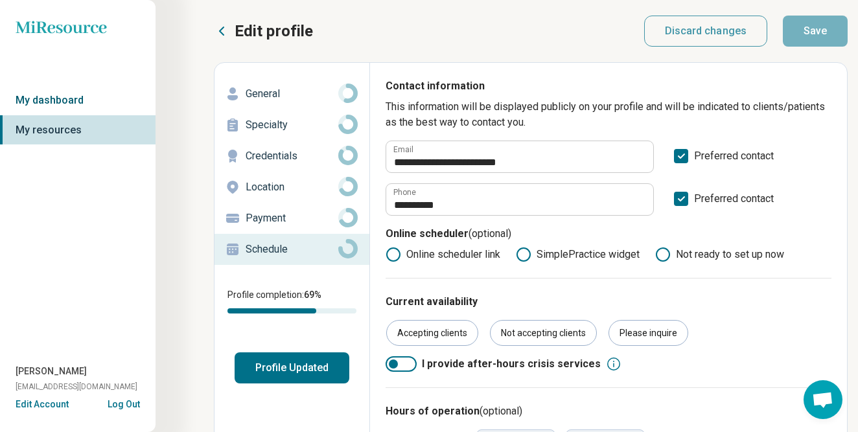
scroll to position [0, 0]
